Goal: Transaction & Acquisition: Purchase product/service

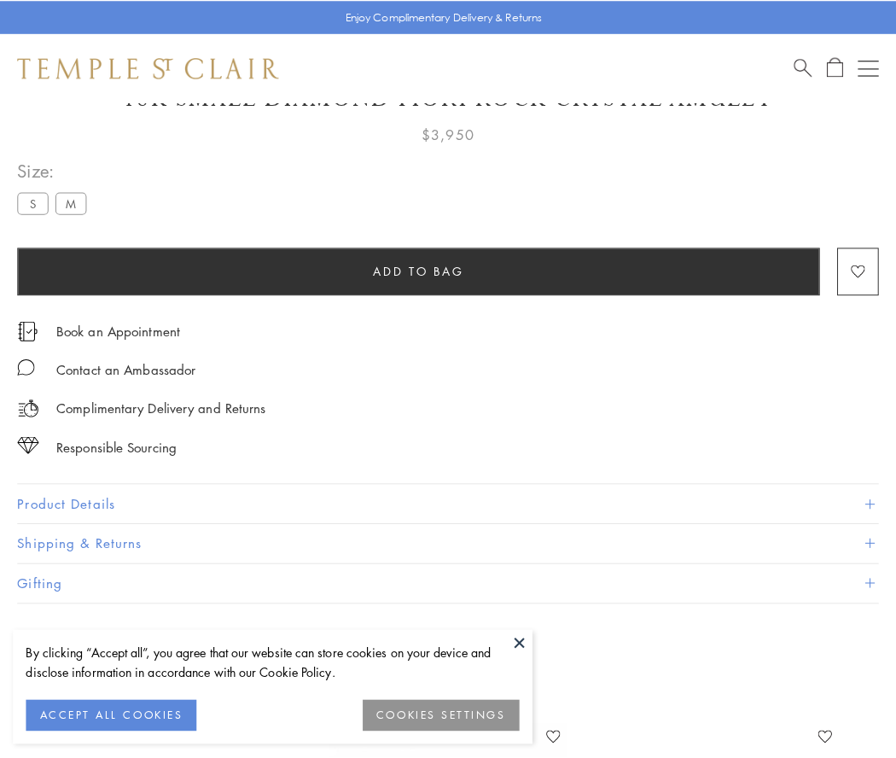
scroll to position [101, 0]
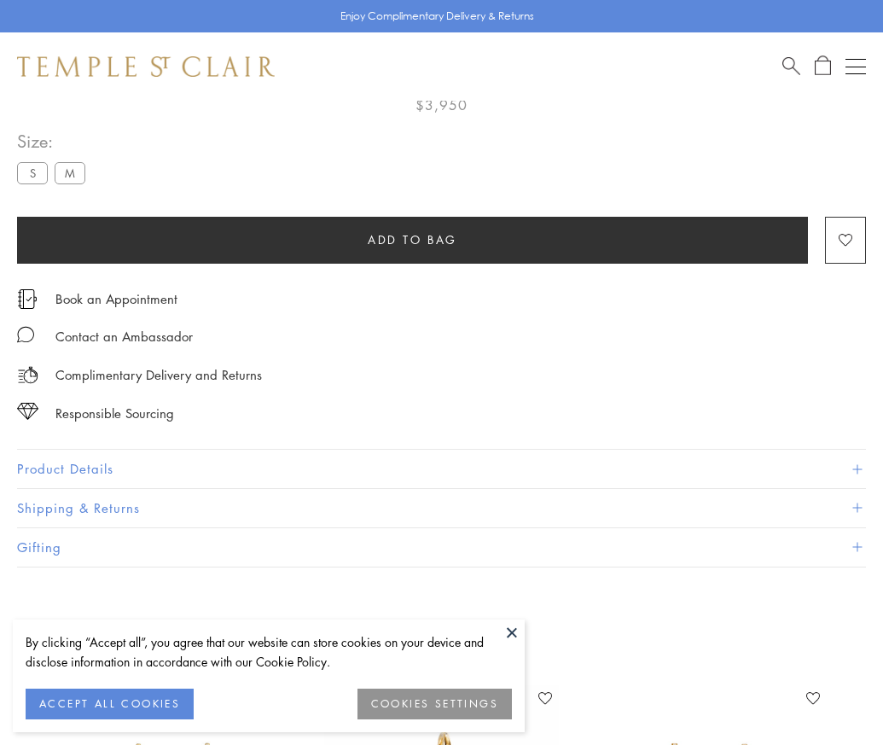
click at [412, 239] on span "Add to bag" at bounding box center [413, 239] width 90 height 19
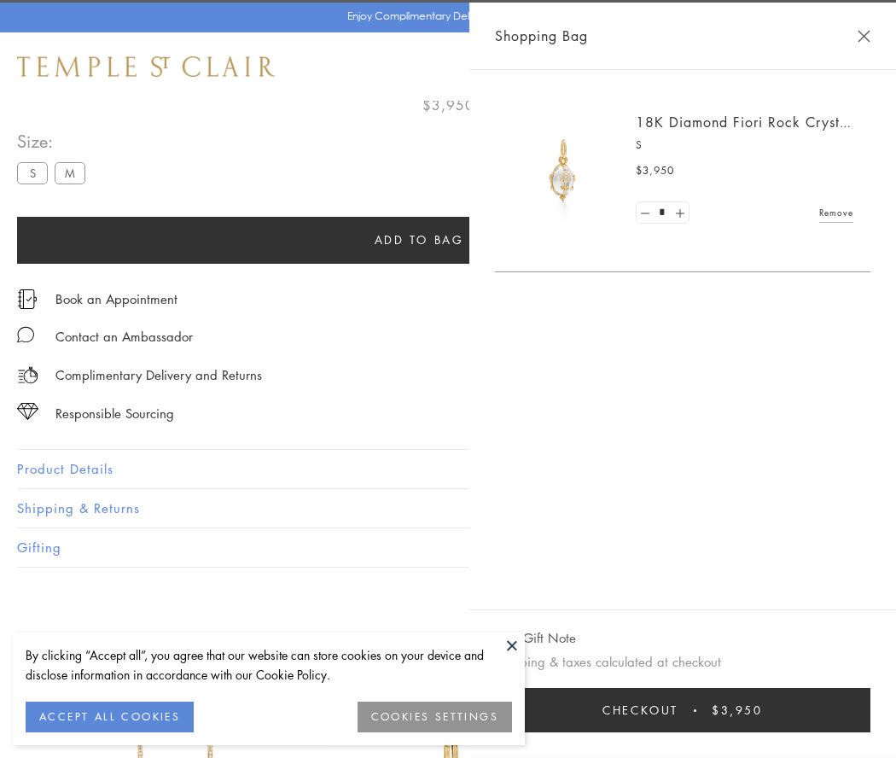
click at [678, 710] on span "Checkout" at bounding box center [640, 709] width 76 height 19
